Goal: Transaction & Acquisition: Purchase product/service

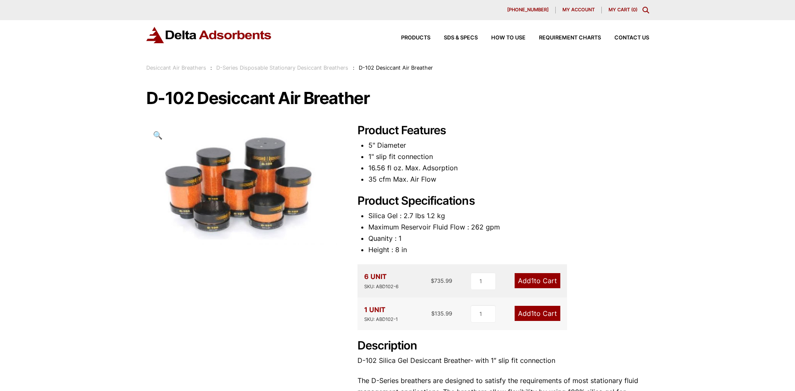
click at [539, 278] on link "Add 1 to Cart" at bounding box center [538, 280] width 46 height 15
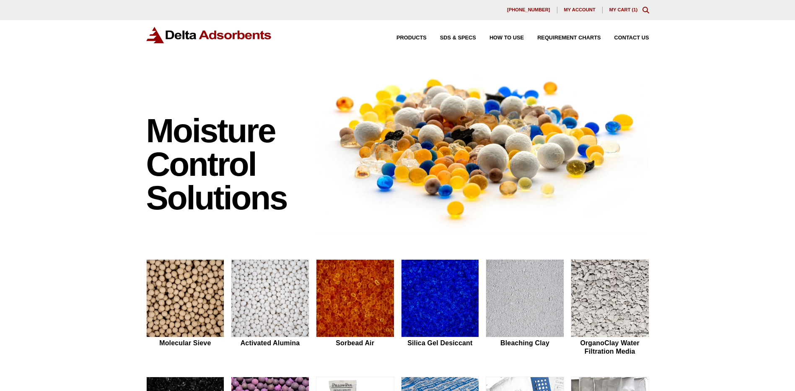
click at [619, 8] on link "My Cart ( 1 )" at bounding box center [624, 9] width 29 height 5
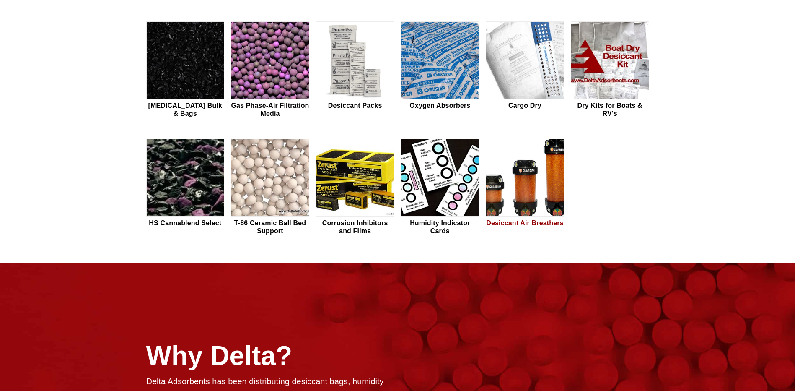
scroll to position [335, 0]
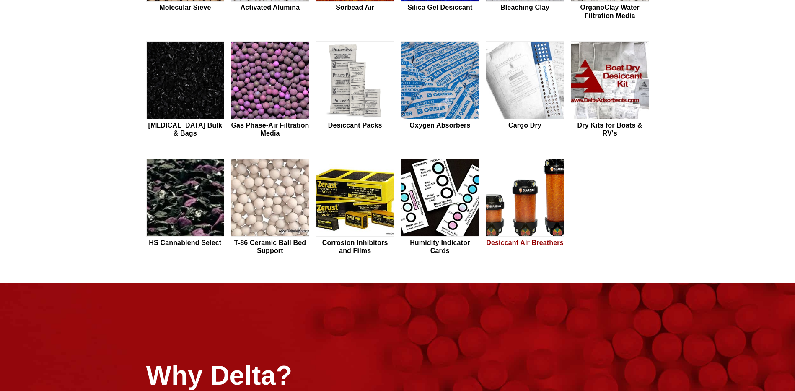
click at [529, 207] on img at bounding box center [525, 198] width 78 height 78
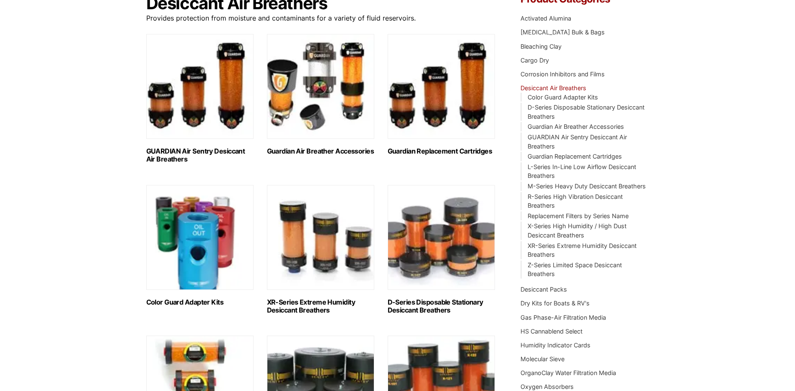
scroll to position [84, 0]
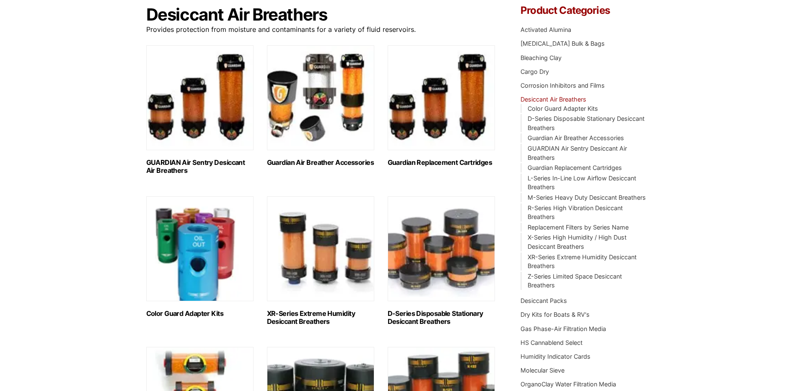
click at [433, 312] on h2 "D-Series Disposable Stationary Desiccant Breathers (6)" at bounding box center [441, 317] width 107 height 16
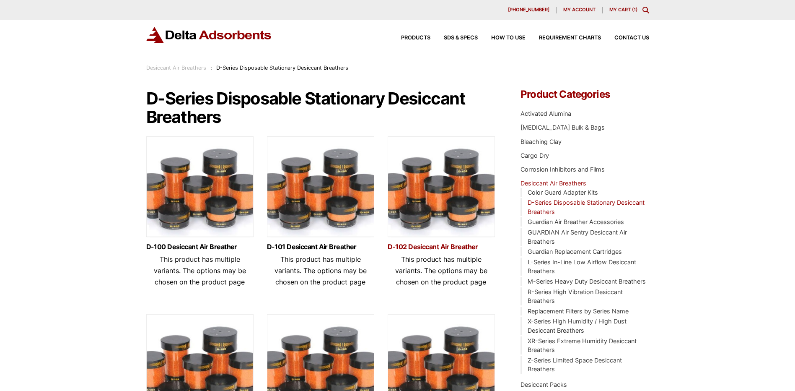
click at [434, 247] on link "D-102 Desiccant Air Breather" at bounding box center [441, 246] width 107 height 7
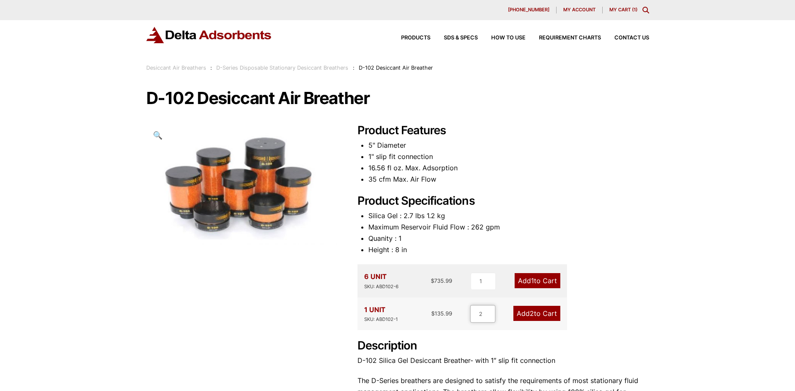
type input "2"
click at [492, 312] on input "2" at bounding box center [482, 314] width 25 height 18
click at [537, 315] on link "Add 2 to Cart" at bounding box center [537, 313] width 47 height 15
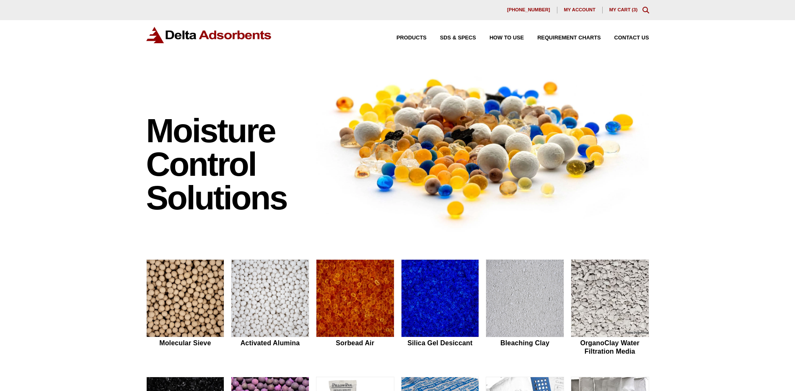
click at [624, 9] on link "My Cart ( 3 )" at bounding box center [624, 9] width 29 height 5
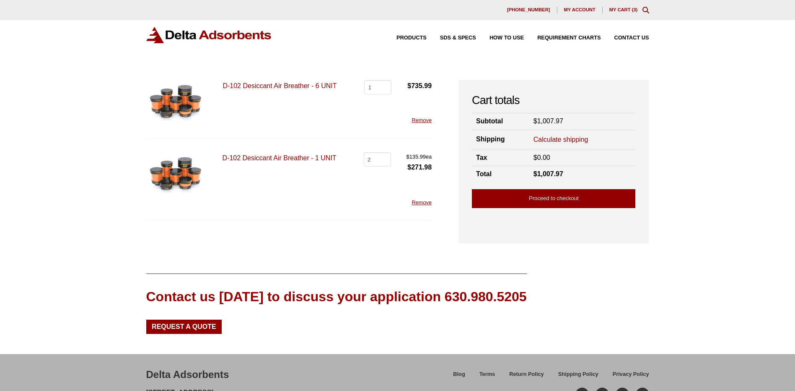
click at [550, 200] on link "Proceed to checkout" at bounding box center [554, 198] width 164 height 19
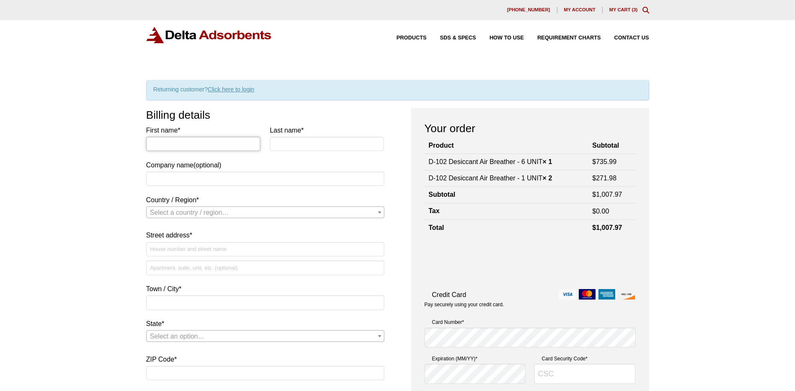
click at [171, 145] on input "First name *" at bounding box center [203, 144] width 114 height 14
type input "Joel"
type input "Wilhite"
type input "AECI, Holden Power Plant"
select select "US"
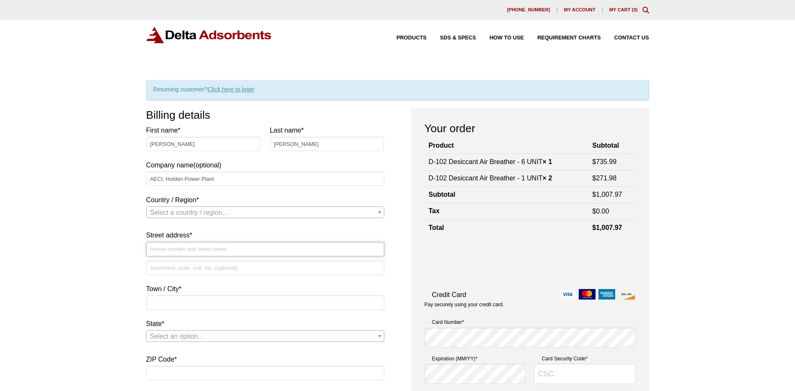
type input "PO Box 126"
type input "Holden"
type input "64040"
type input "18163086300"
type input "joelwilhite@hotmail.com"
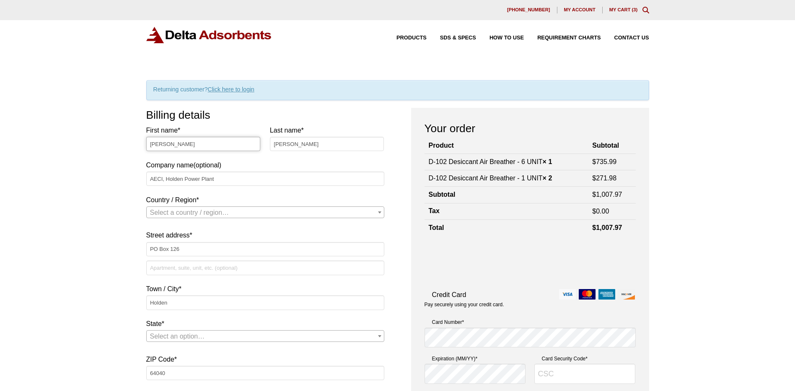
select select "US"
select select "MO"
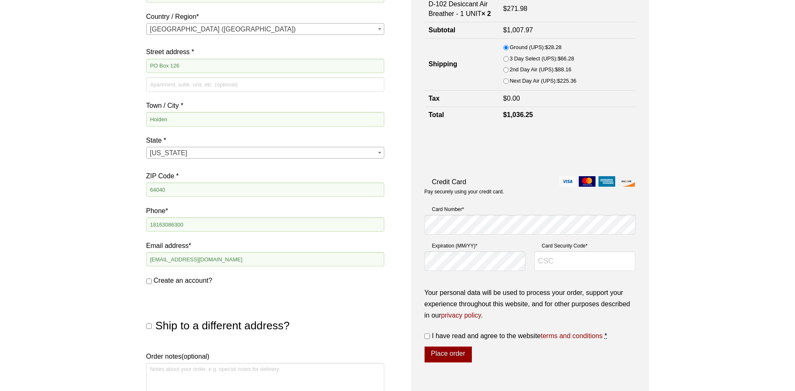
scroll to position [210, 0]
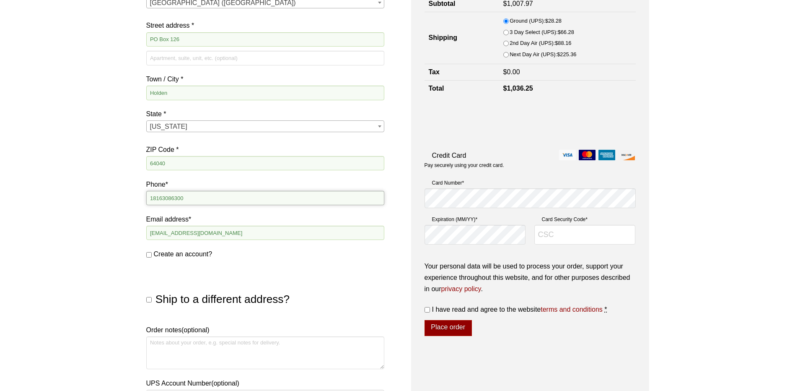
drag, startPoint x: 207, startPoint y: 199, endPoint x: 123, endPoint y: 206, distance: 84.1
click at [124, 205] on div "Our website has detected that you are using an outdated browser that will preve…" at bounding box center [397, 202] width 795 height 824
type input "8167324700"
type input "[EMAIL_ADDRESS][DOMAIN_NAME]"
type input "PO Box 126"
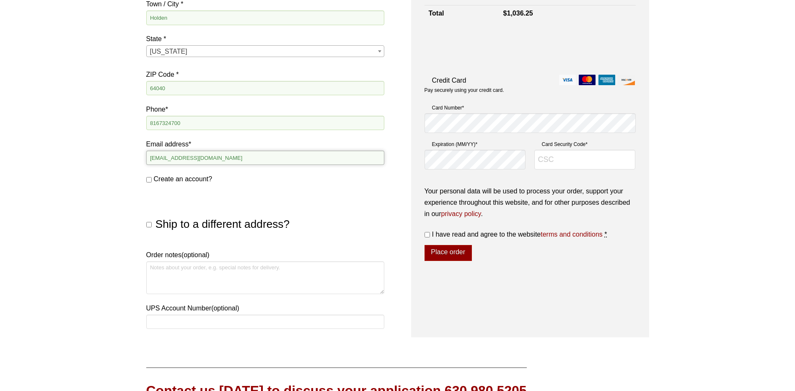
scroll to position [293, 0]
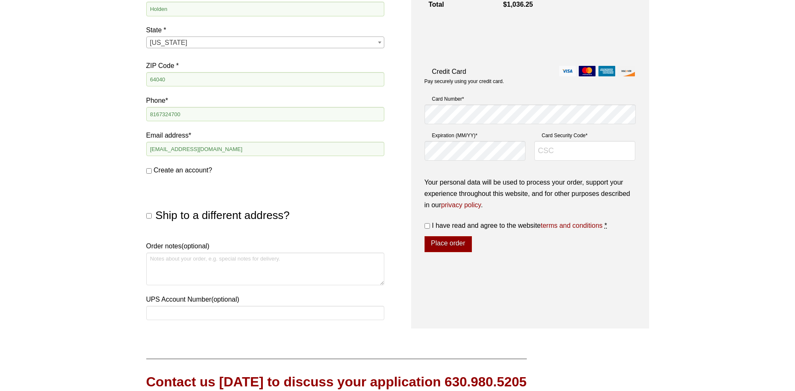
click at [151, 214] on input "Ship to a different address?" at bounding box center [148, 215] width 5 height 5
checkbox input "true"
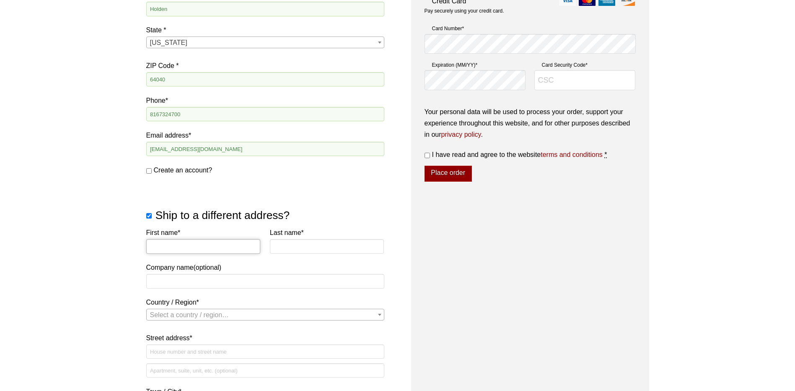
click at [170, 247] on input "First name *" at bounding box center [203, 246] width 114 height 14
click at [179, 249] on input "First name *" at bounding box center [203, 246] width 114 height 14
type input "Joel"
type input "Wilhite"
type input "AECI Holden Power Plant"
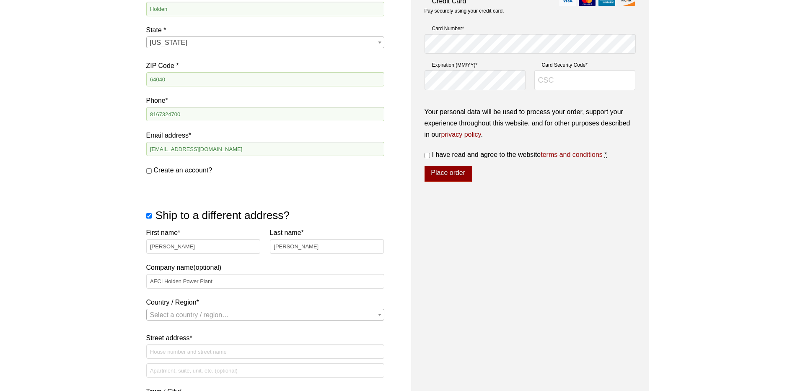
select select "US"
type input "[US_STATE]"
type input "PO Box 126"
type input "Holden"
type input "64040"
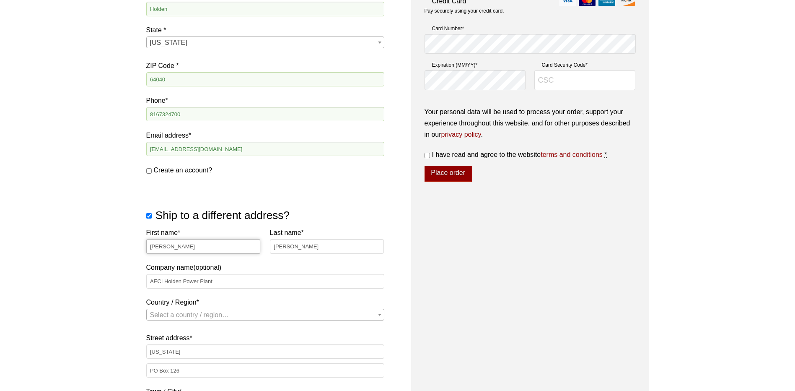
select select "US"
select select "MO"
select select "US"
select select "MO"
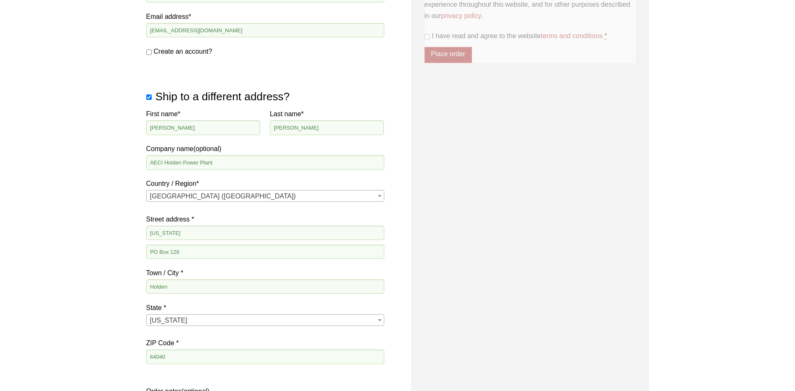
scroll to position [411, 0]
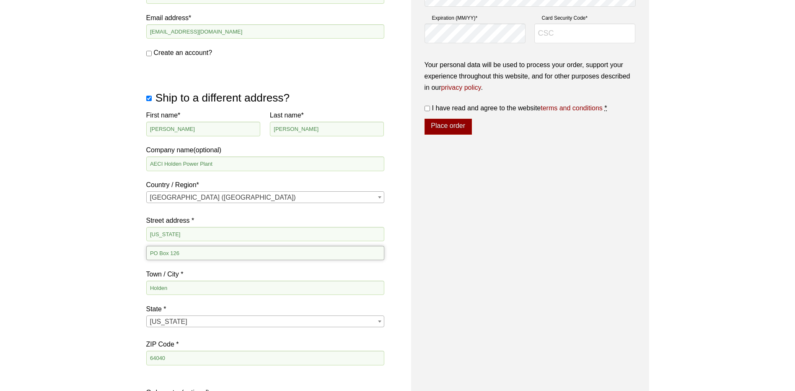
drag, startPoint x: 197, startPoint y: 254, endPoint x: 129, endPoint y: 263, distance: 68.0
click at [130, 263] on div "Our website has detected that you are using an outdated browser that will preve…" at bounding box center [397, 132] width 795 height 1087
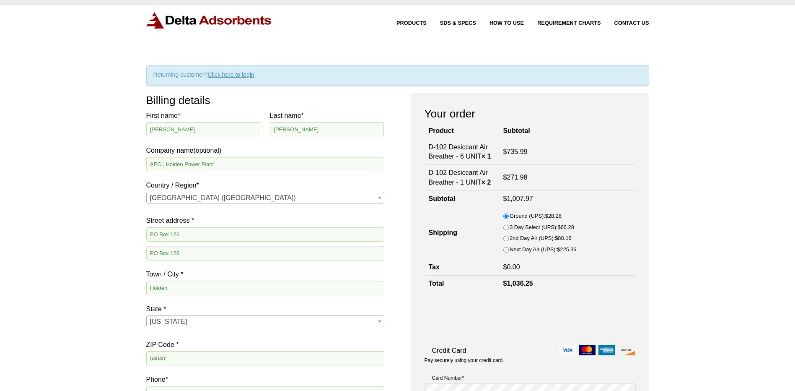
scroll to position [0, 0]
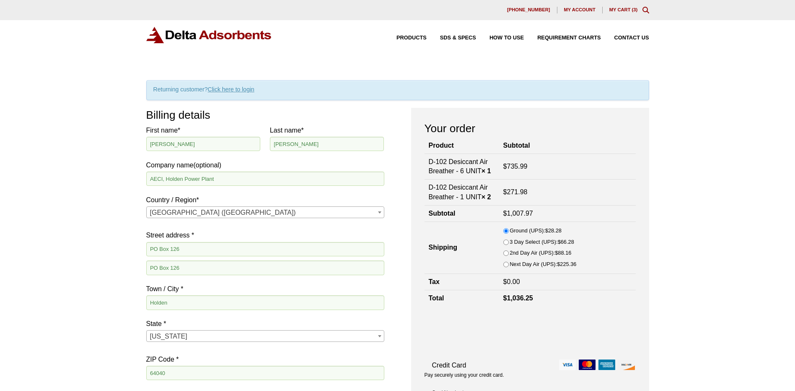
type input "100 SW State Route 131"
click at [624, 8] on link "My Cart ( 3 )" at bounding box center [624, 9] width 29 height 5
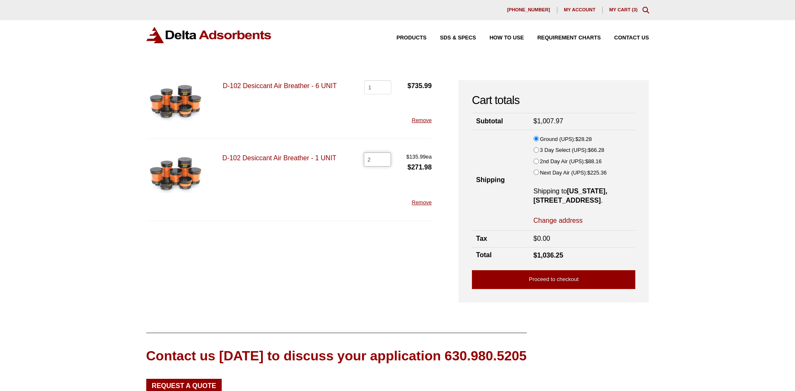
click at [375, 158] on input "2" at bounding box center [377, 159] width 27 height 14
type input "1"
click at [383, 160] on input "1" at bounding box center [377, 159] width 27 height 14
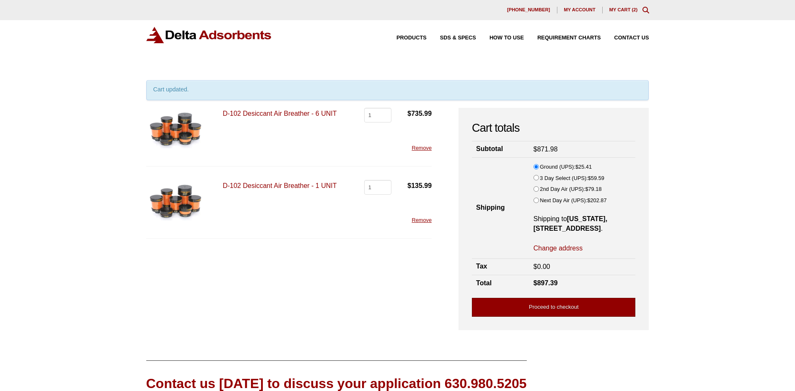
click at [535, 316] on link "Proceed to checkout" at bounding box center [554, 307] width 164 height 19
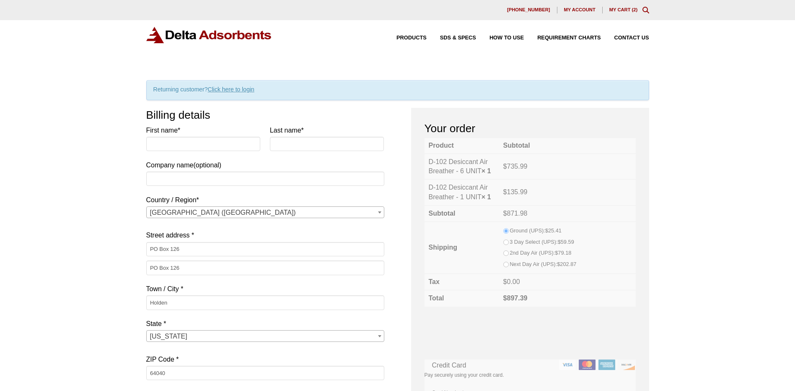
select select "MO"
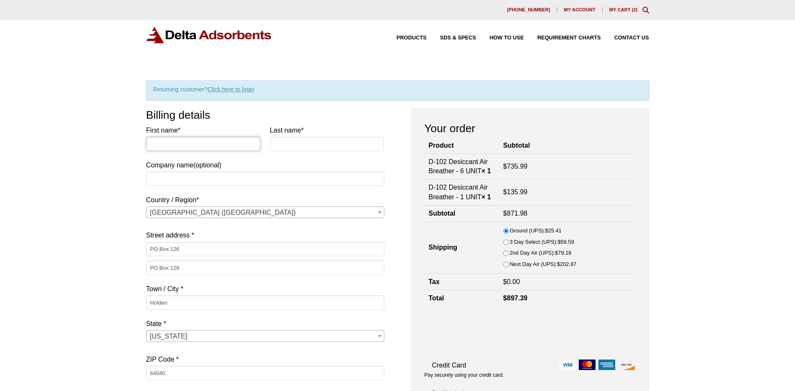
click at [166, 148] on input "First name *" at bounding box center [203, 144] width 114 height 14
type input "Joel"
type input "Wilhite"
type input "AECI Holden Power Plant"
type input "18167324700"
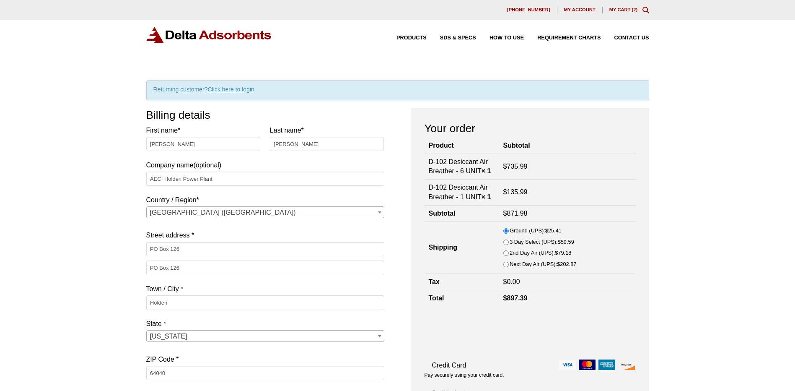
type input "[EMAIL_ADDRESS][DOMAIN_NAME]"
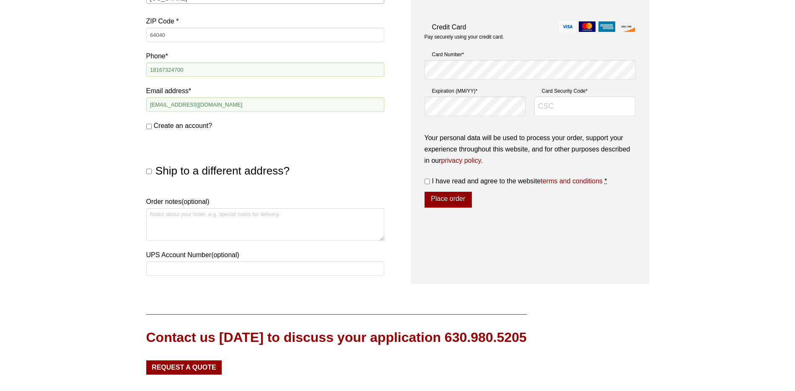
scroll to position [377, 0]
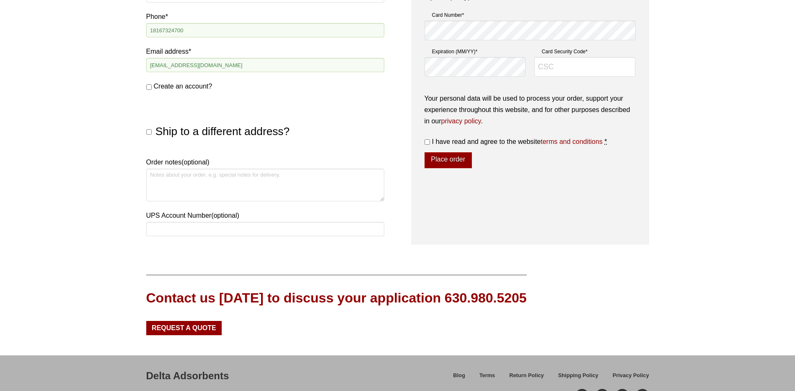
click at [151, 130] on input "Ship to a different address?" at bounding box center [148, 131] width 5 height 5
checkbox input "true"
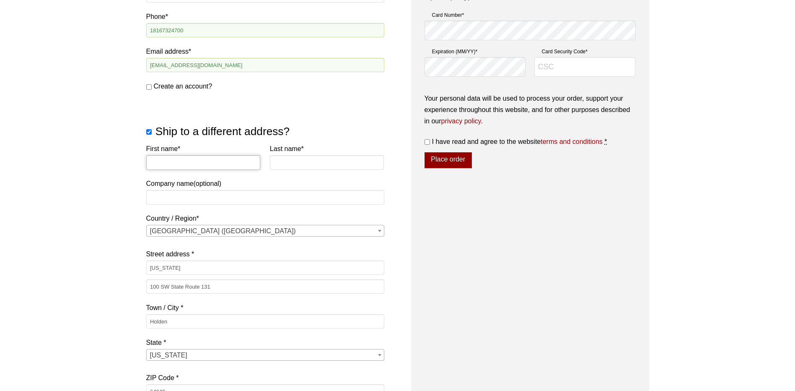
click at [165, 162] on input "First name *" at bounding box center [203, 162] width 114 height 14
type input "Joel"
type input "Wilhite"
type input "AECI Holden Power Plant"
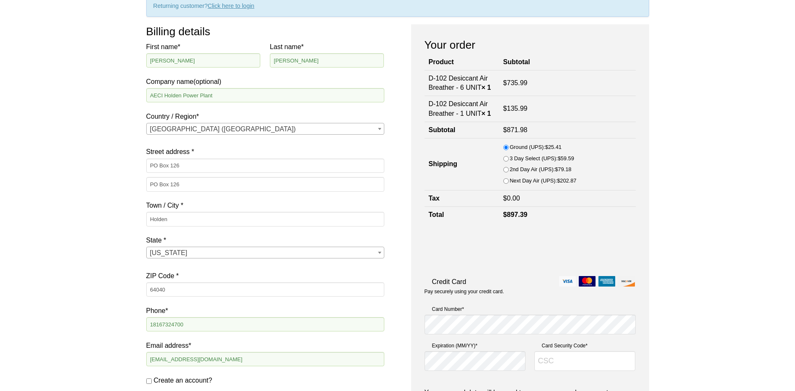
scroll to position [84, 0]
type input "817"
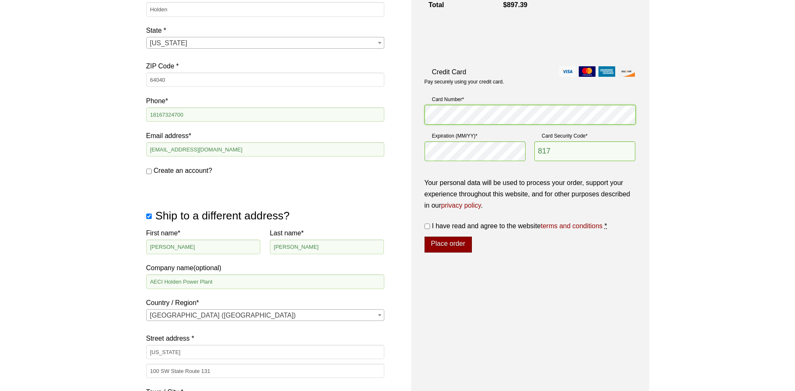
scroll to position [293, 0]
click at [428, 226] on input "I have read and agree to the website terms and conditions *" at bounding box center [427, 225] width 5 height 5
checkbox input "true"
click at [457, 246] on button "Place order" at bounding box center [448, 244] width 47 height 16
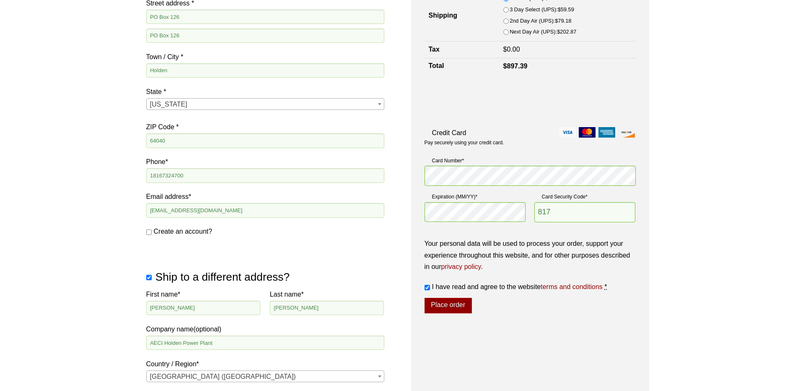
scroll to position [275, 0]
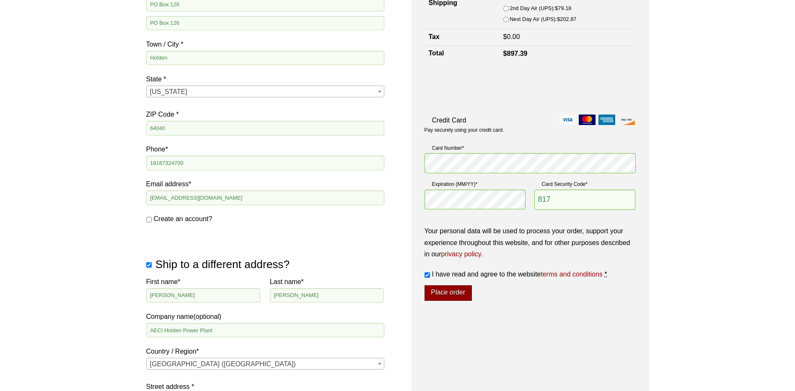
click at [454, 295] on button "Place order" at bounding box center [448, 293] width 47 height 16
